Goal: Information Seeking & Learning: Understand process/instructions

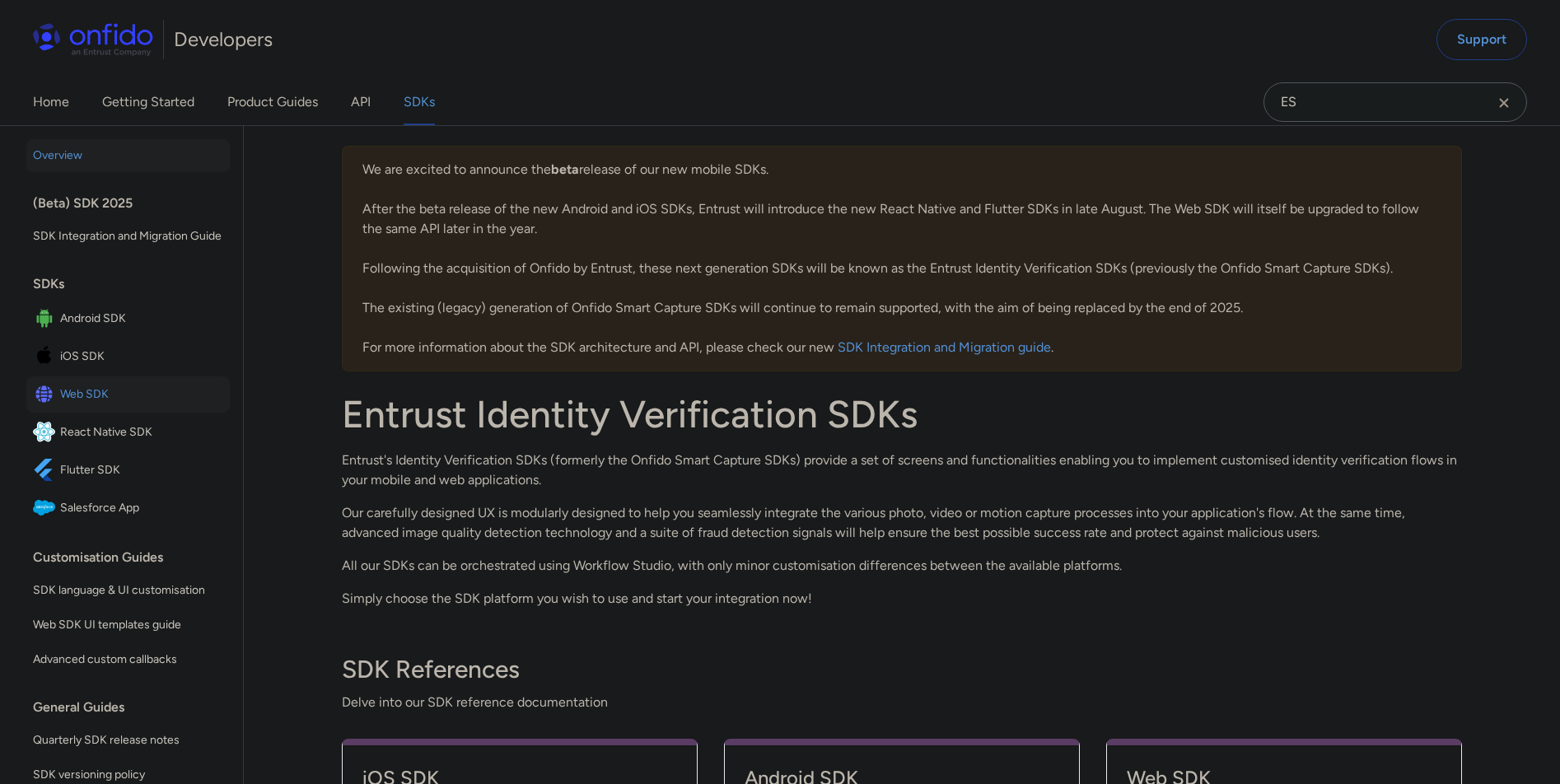
click at [98, 404] on span "Web SDK" at bounding box center [142, 394] width 163 height 23
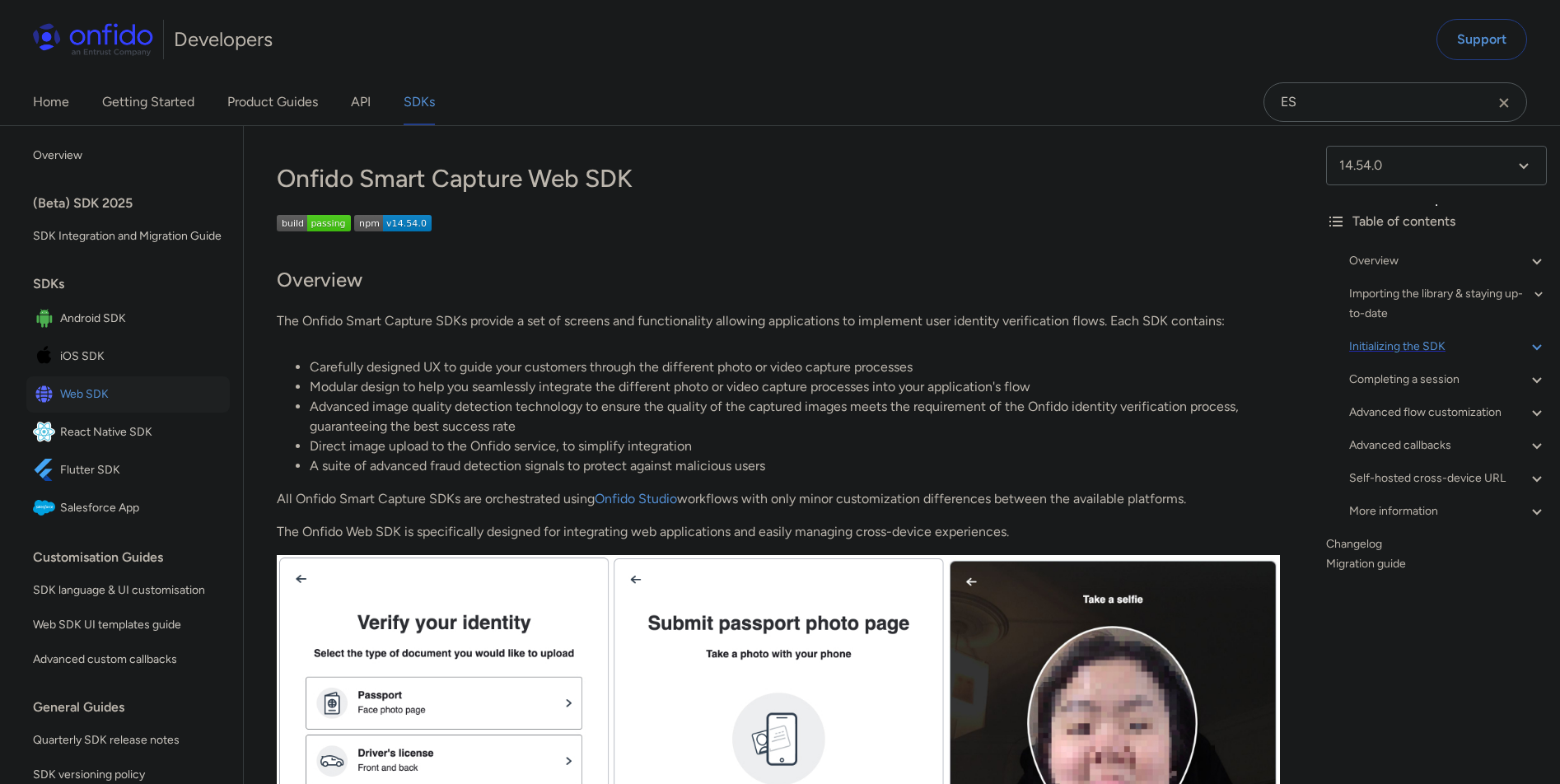
click at [1414, 347] on div "Initializing the SDK" at bounding box center [1447, 346] width 197 height 19
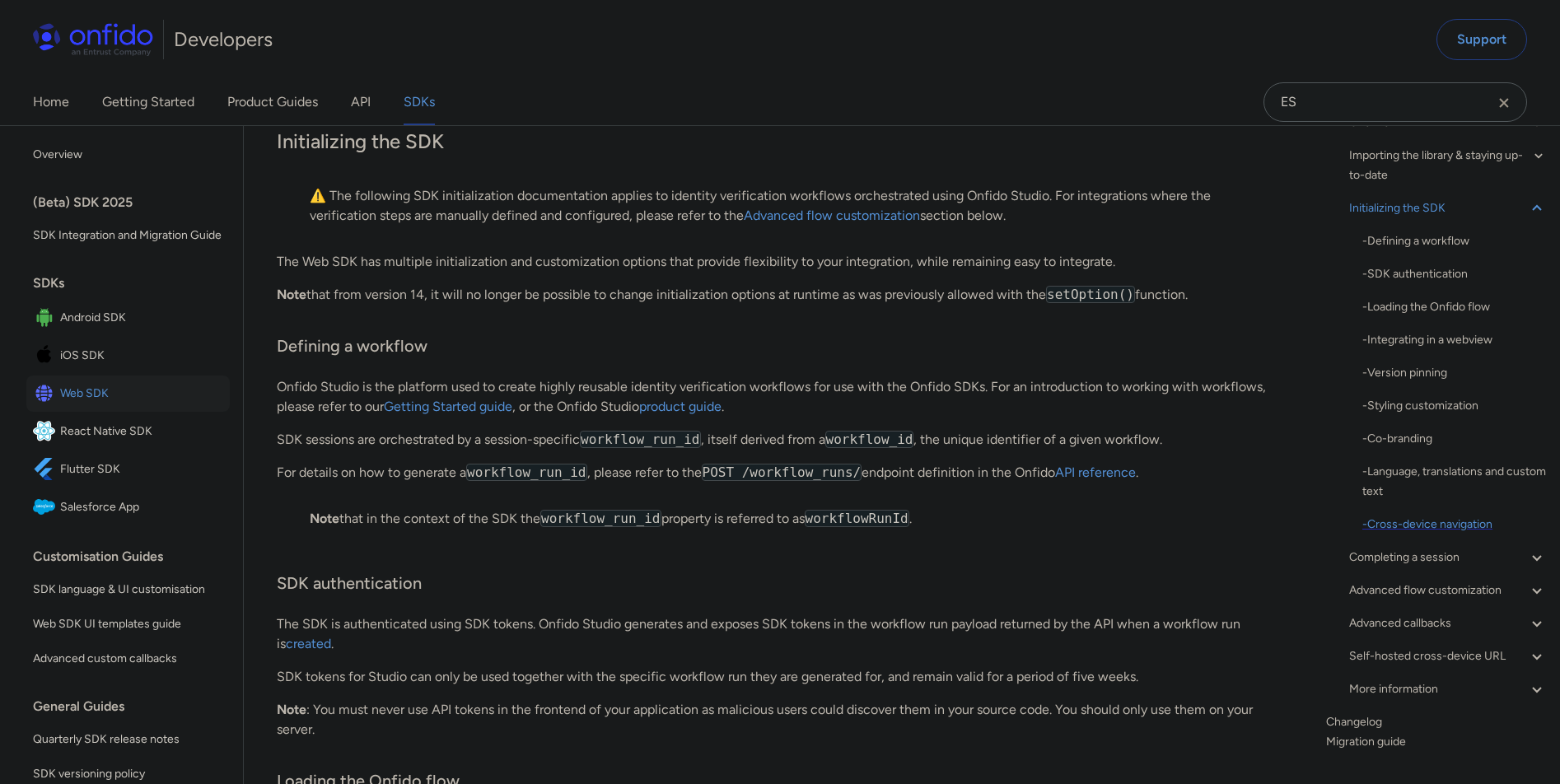
scroll to position [140, 0]
click at [1454, 510] on div "- Defining a workflow - SDK authentication - Loading the Onfido flow - Integrat…" at bounding box center [1453, 380] width 184 height 303
click at [1454, 517] on div "- Cross-device navigation" at bounding box center [1453, 522] width 184 height 19
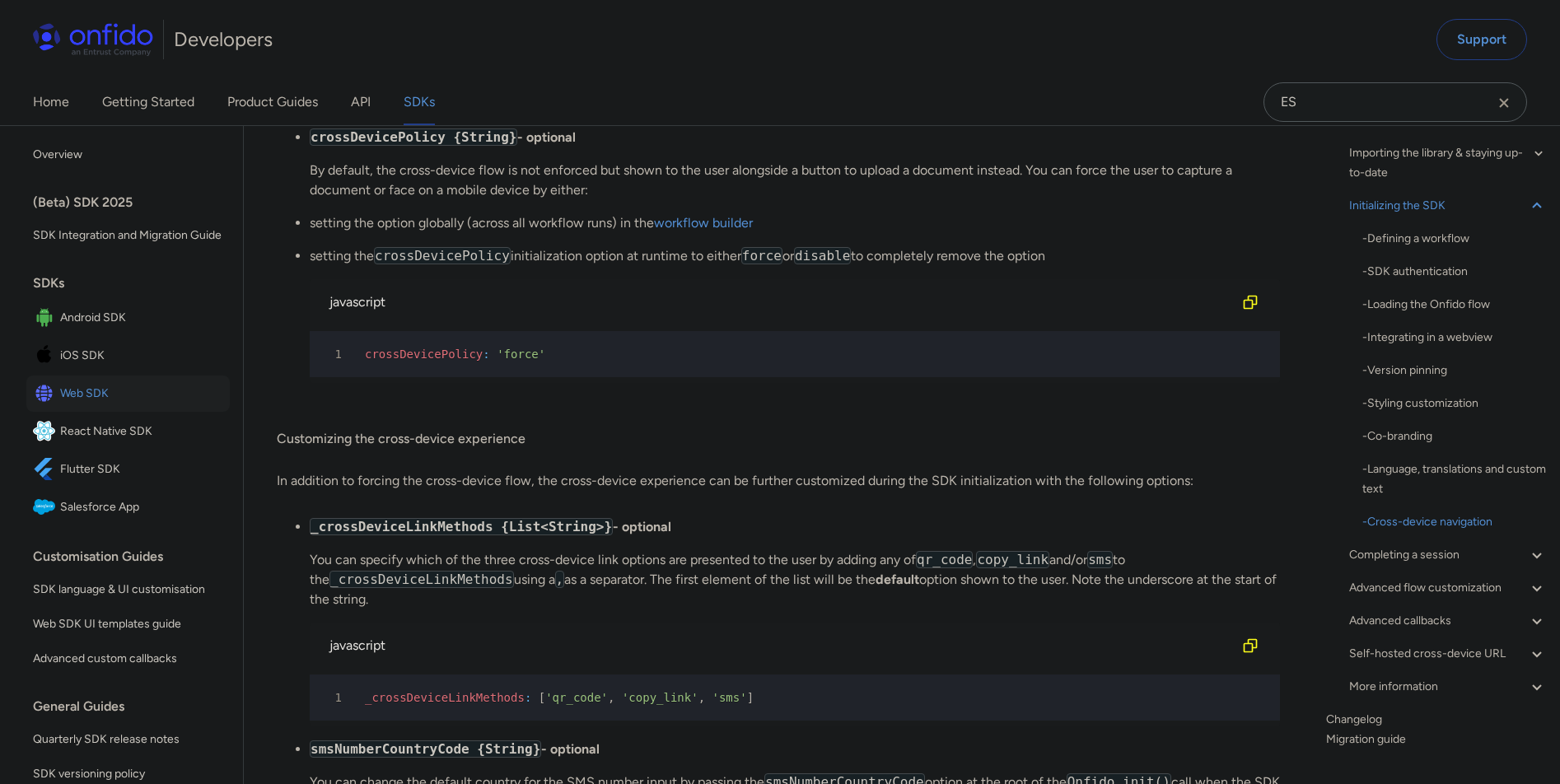
scroll to position [12515, 0]
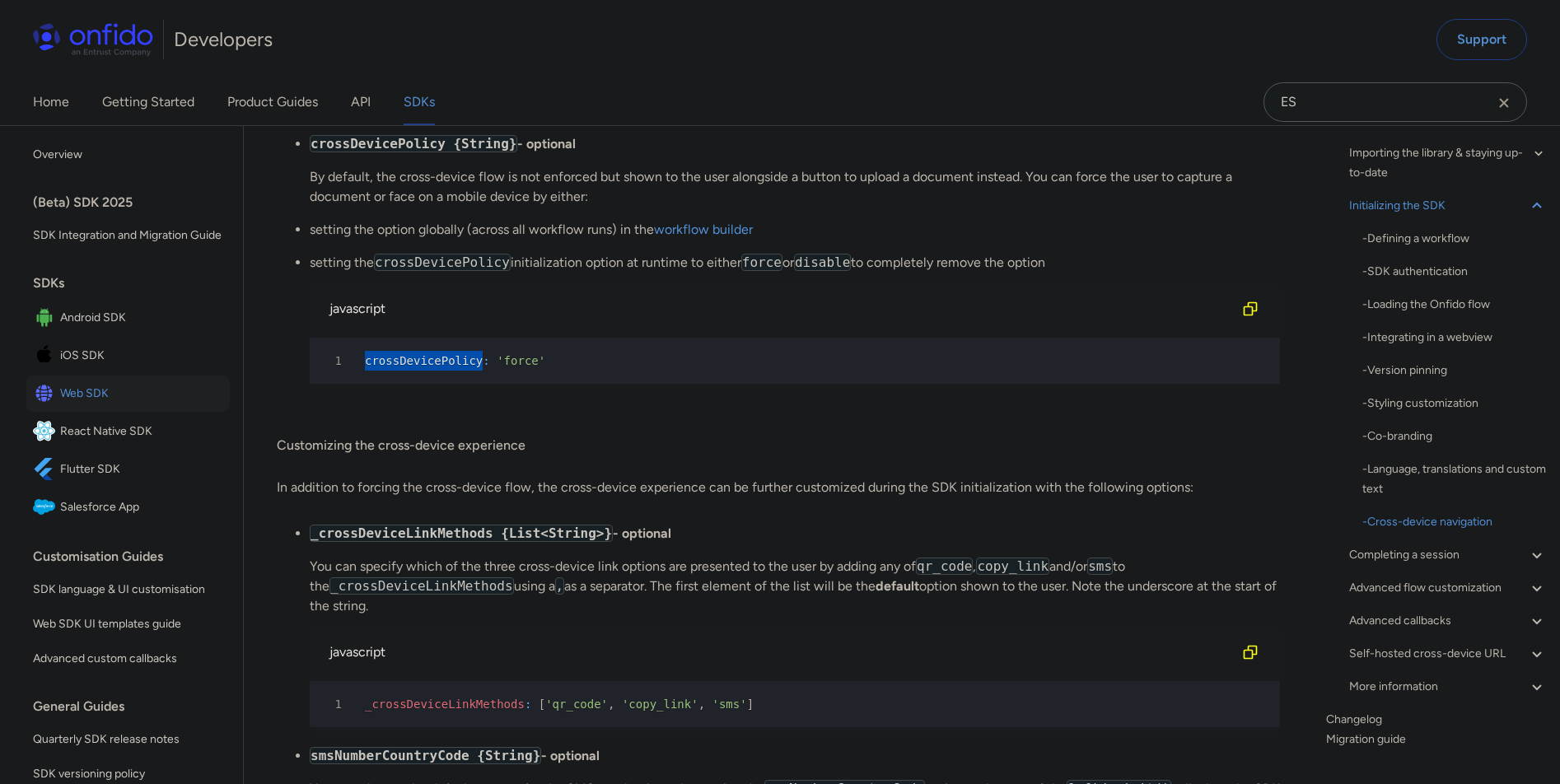
drag, startPoint x: 486, startPoint y: 528, endPoint x: 354, endPoint y: 531, distance: 132.0
click at [354, 371] on div "1 crossDevicePolicy : 'force'" at bounding box center [786, 360] width 941 height 19
copy span "crossDevicePolicy"
